Goal: Navigation & Orientation: Find specific page/section

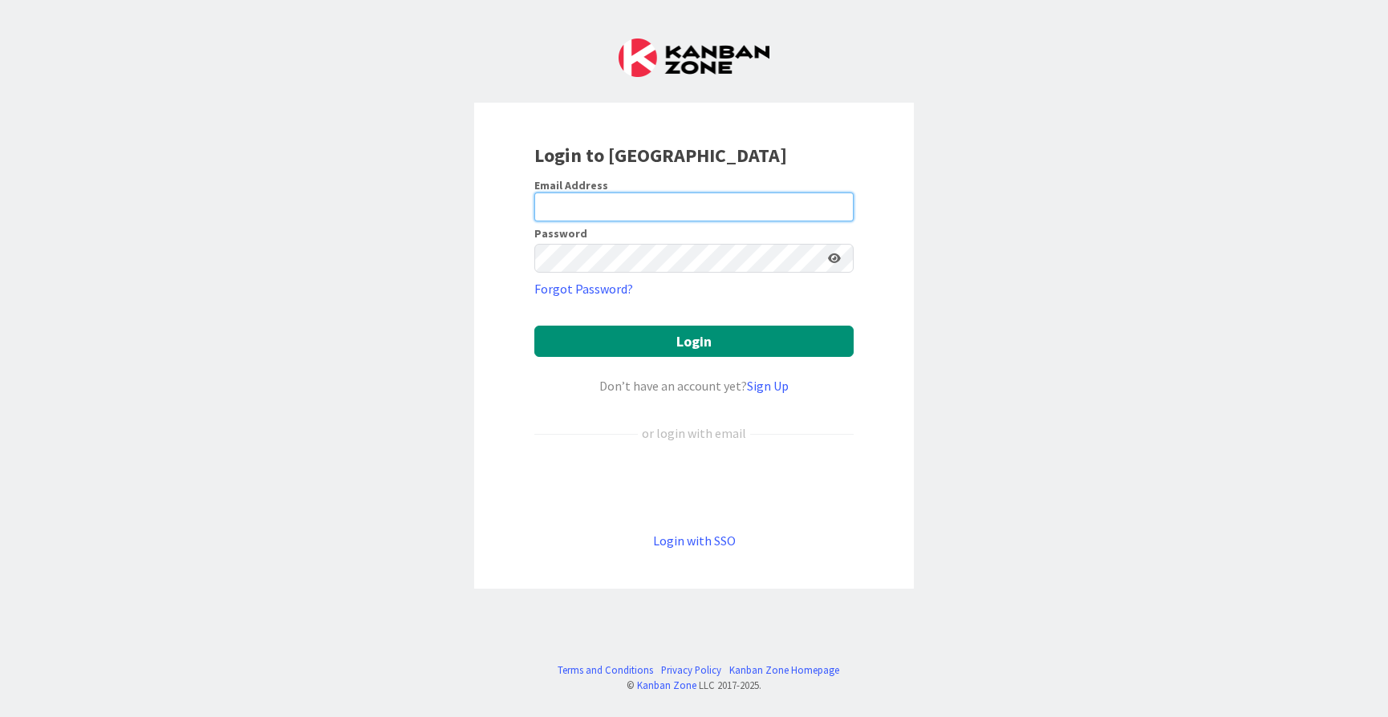
type input "[EMAIL_ADDRESS][PERSON_NAME][DOMAIN_NAME]"
click at [694, 341] on button "Login" at bounding box center [693, 341] width 319 height 31
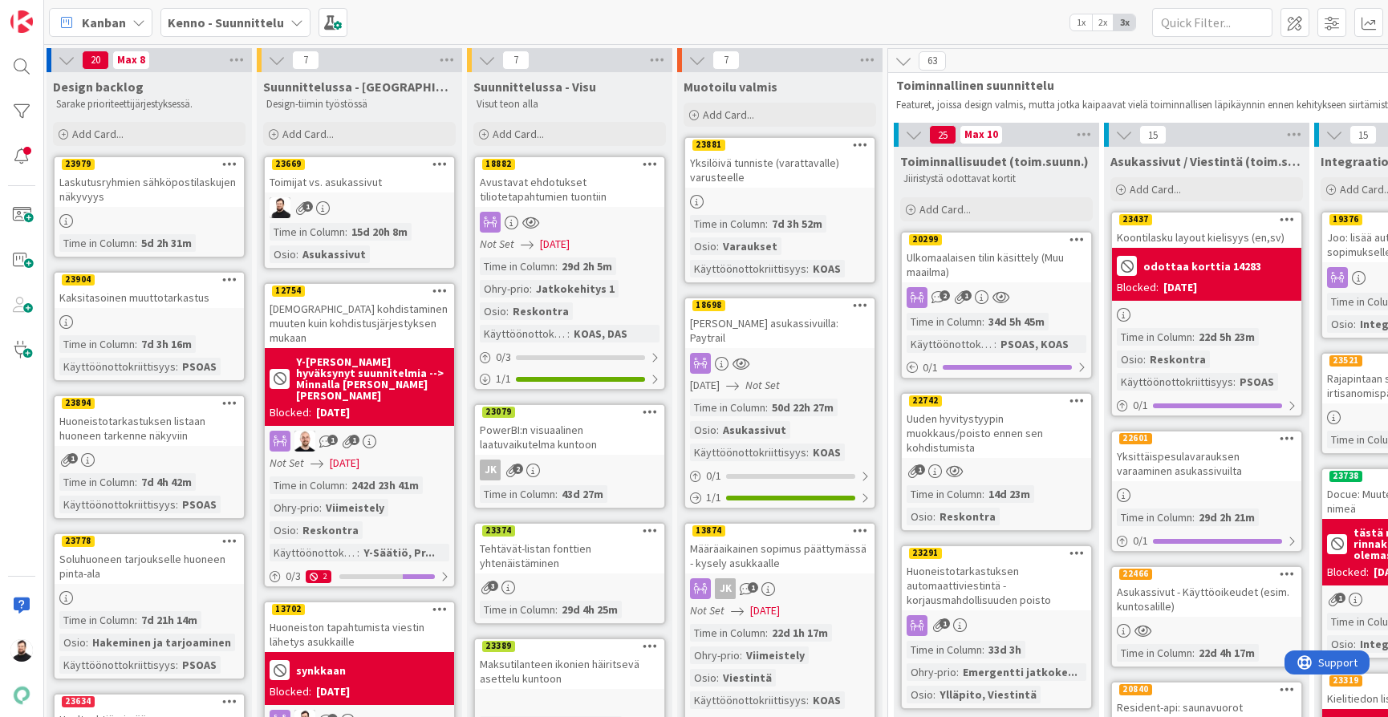
scroll to position [0, 3]
click at [351, 187] on div "Toimijat vs. asukassivut" at bounding box center [359, 182] width 189 height 21
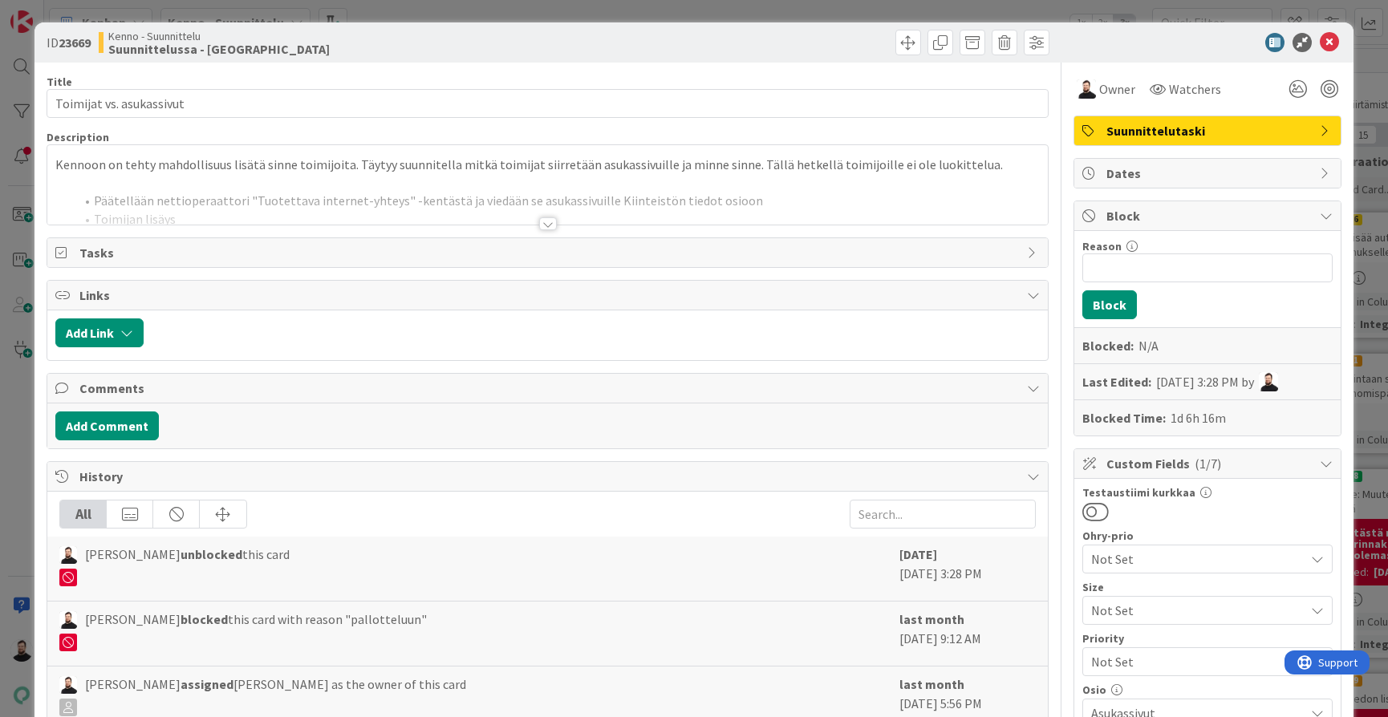
click at [550, 225] on div at bounding box center [548, 223] width 18 height 13
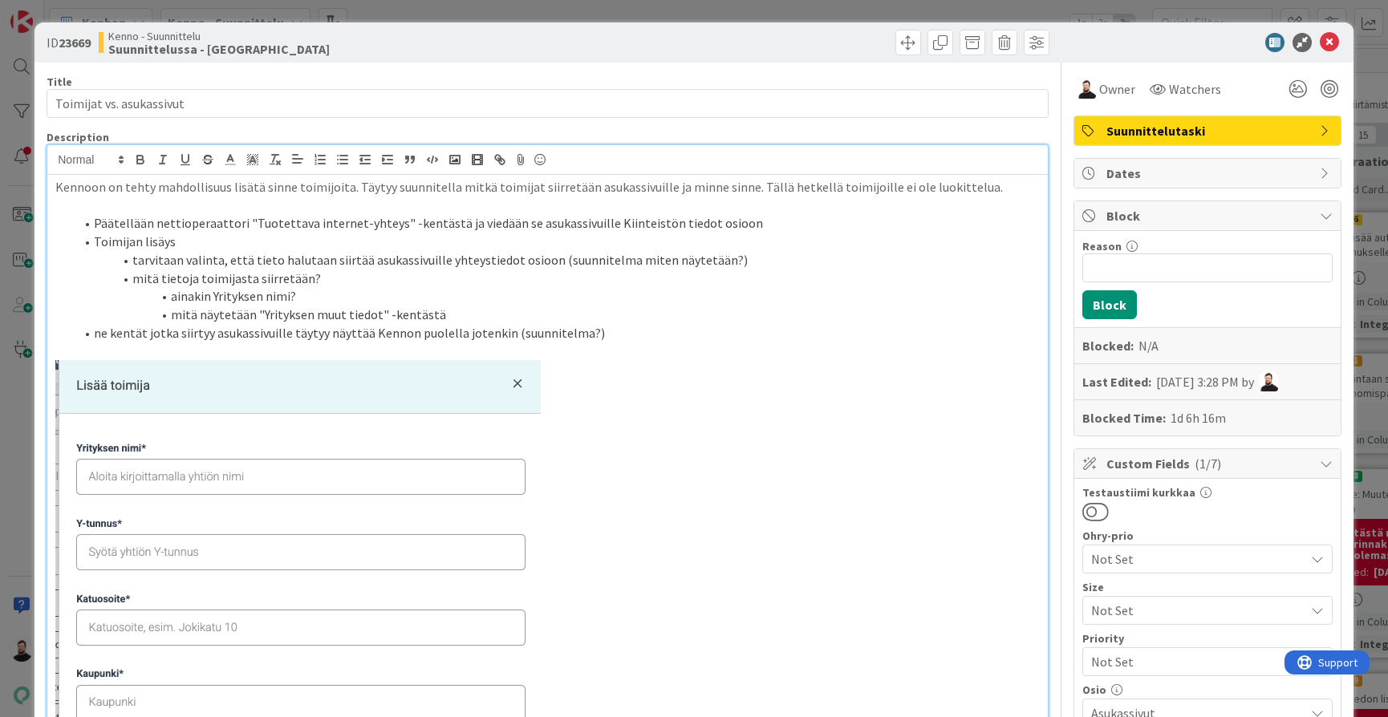
click at [23, 422] on div "ID 23669 Kenno - Suunnittelu Suunnittelussa - Rautalangat Title 24 / 128 Toimij…" at bounding box center [694, 358] width 1388 height 717
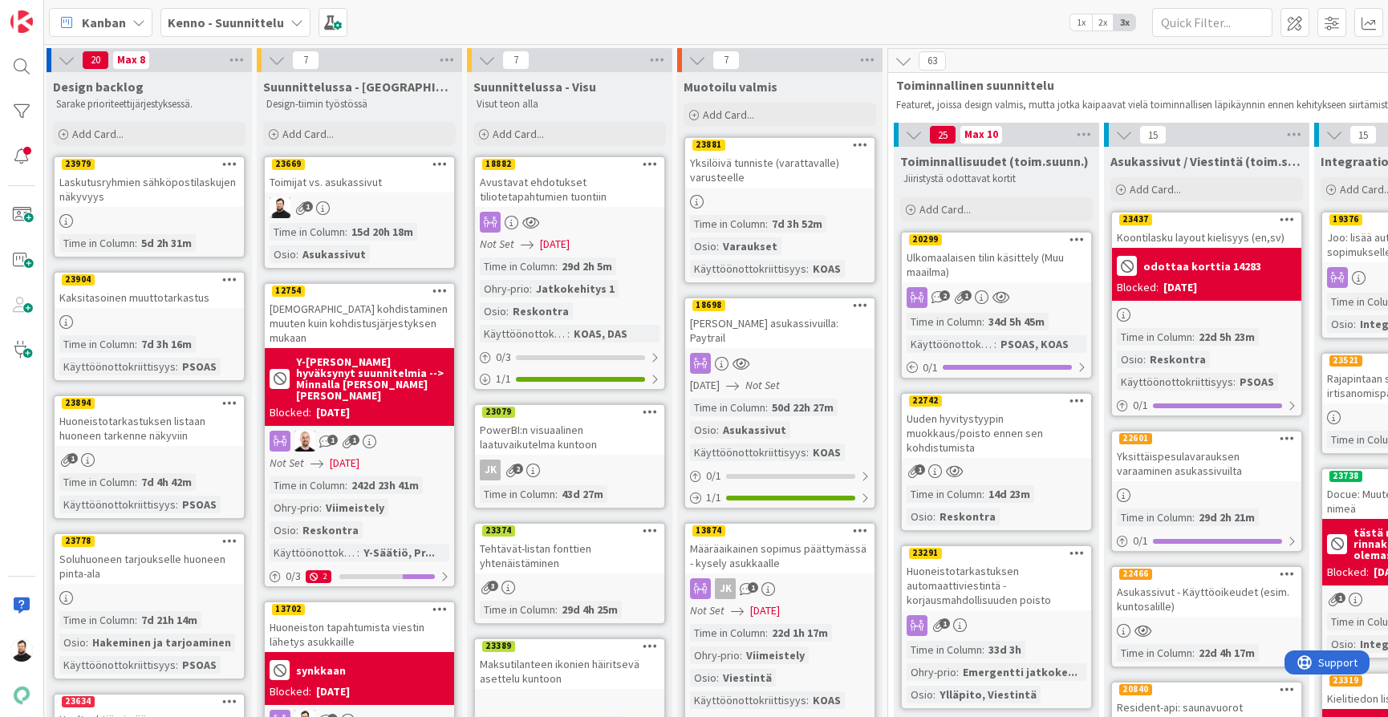
scroll to position [0, 3]
